Goal: Transaction & Acquisition: Purchase product/service

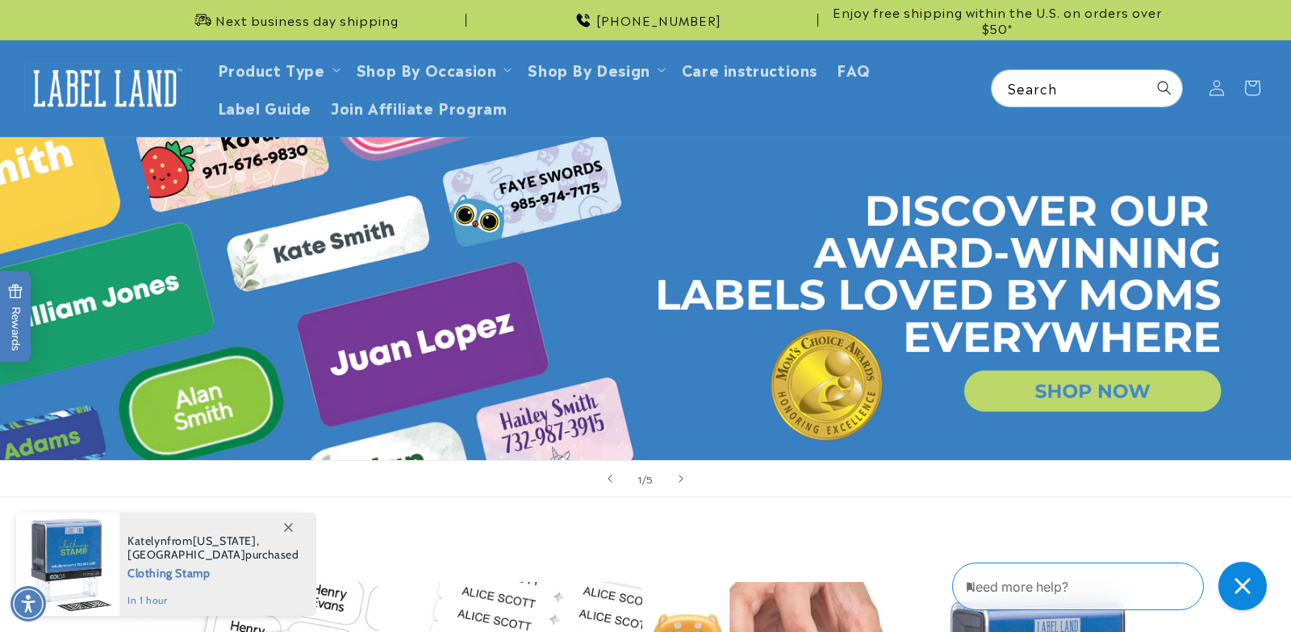
click at [1278, 162] on link "Open this option" at bounding box center [645, 298] width 1291 height 323
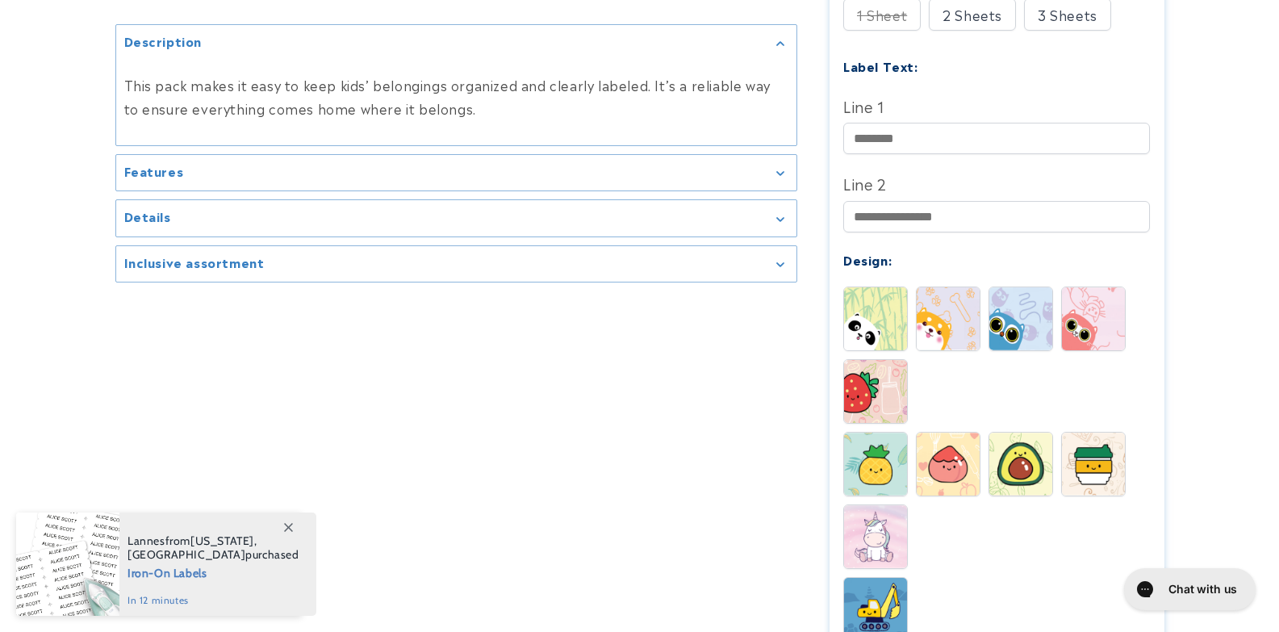
click at [927, 39] on div "Spots Buddy Blinky Whiskers Peach" at bounding box center [1000, 18] width 315 height 40
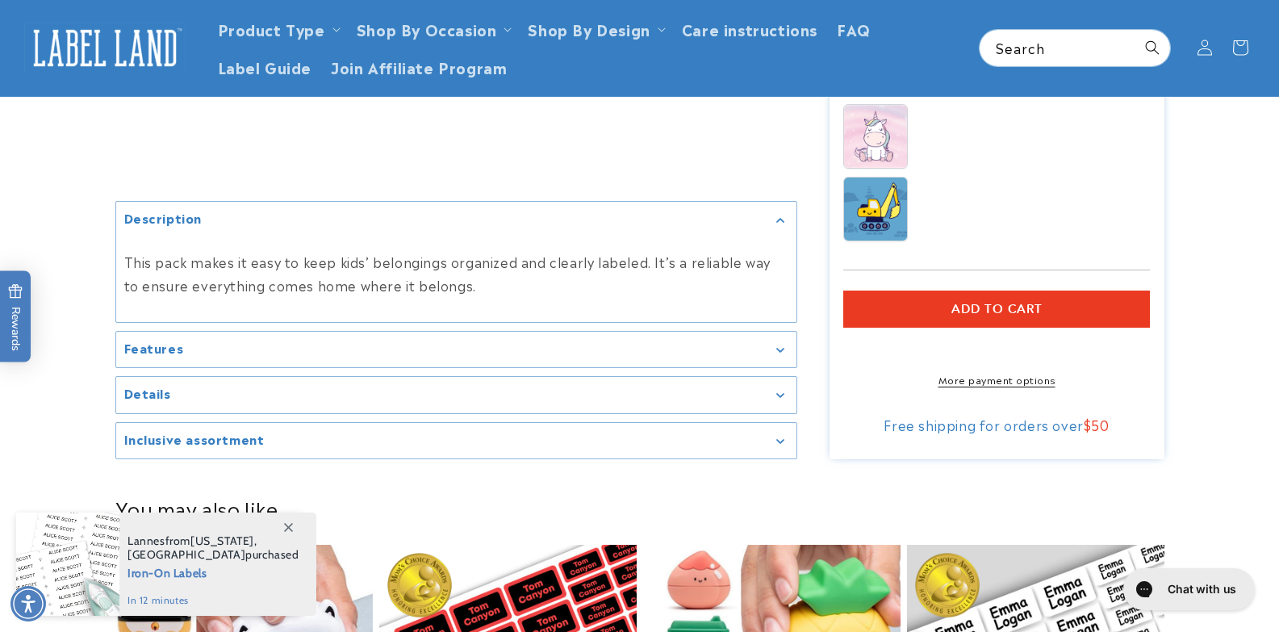
click at [847, 337] on shop-pay-wallet-button at bounding box center [845, 346] width 4 height 19
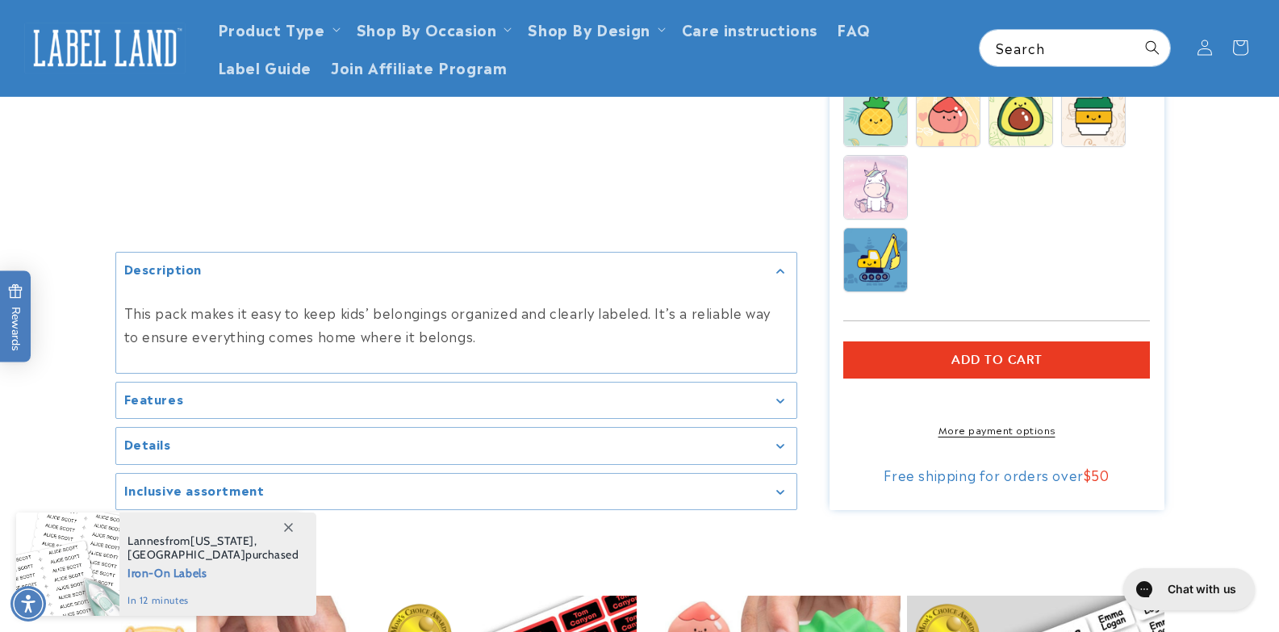
scroll to position [541, 0]
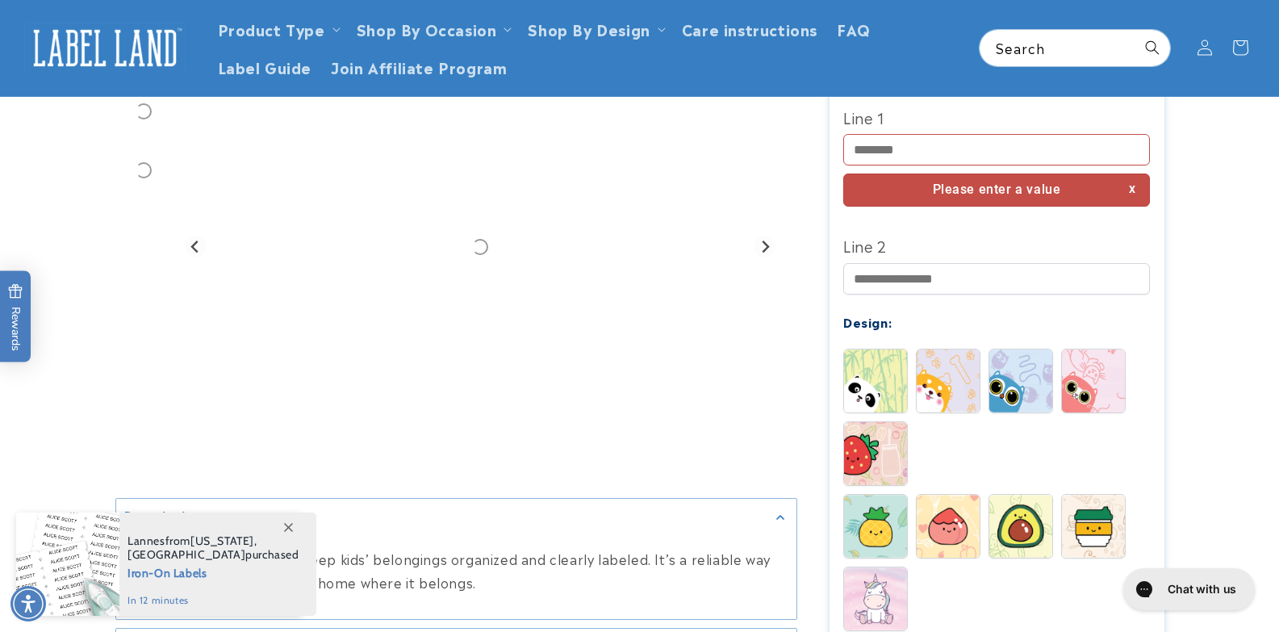
click at [925, 349] on img at bounding box center [948, 380] width 63 height 63
click at [955, 134] on input "Line 1" at bounding box center [996, 149] width 307 height 31
